Goal: Navigation & Orientation: Find specific page/section

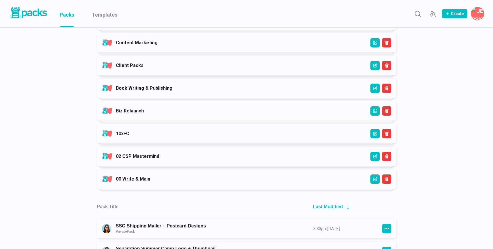
scroll to position [296, 0]
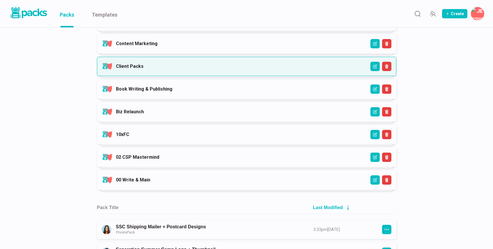
click at [142, 69] on link "Client Packs" at bounding box center [130, 66] width 28 height 6
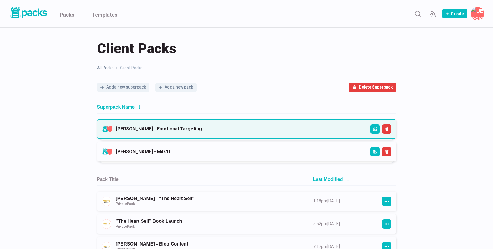
click at [129, 131] on link "[PERSON_NAME] - Emotional Targeting" at bounding box center [159, 129] width 86 height 6
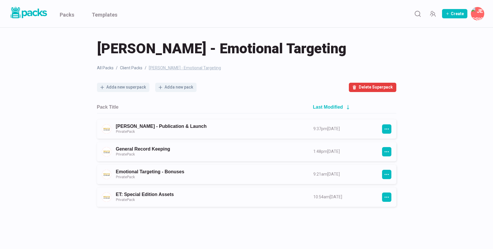
scroll to position [26, 0]
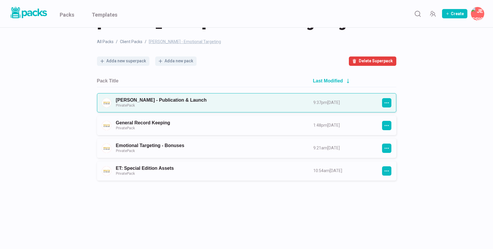
click at [150, 106] on link "[PERSON_NAME] - Publication & Launch Private Pack" at bounding box center [209, 102] width 187 height 11
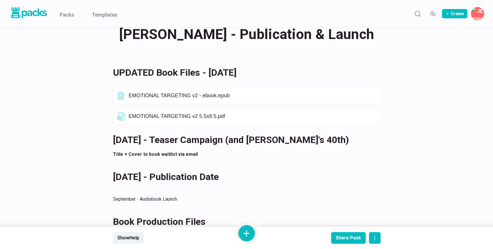
scroll to position [17, 0]
click at [347, 117] on icon "Open external link" at bounding box center [347, 116] width 5 height 5
